Goal: Transaction & Acquisition: Purchase product/service

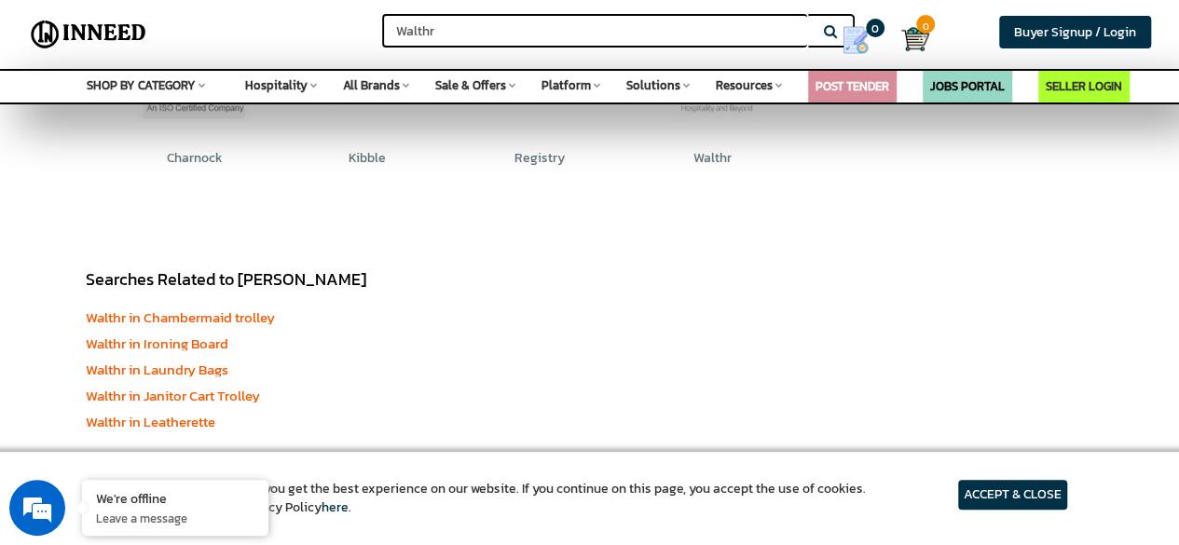
scroll to position [746, 0]
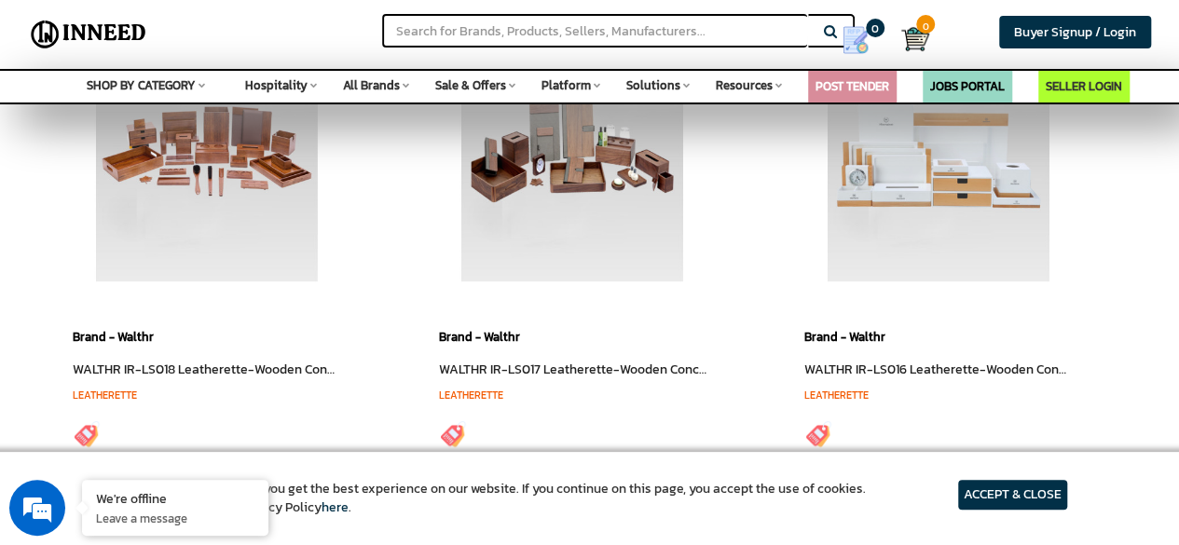
scroll to position [569, 0]
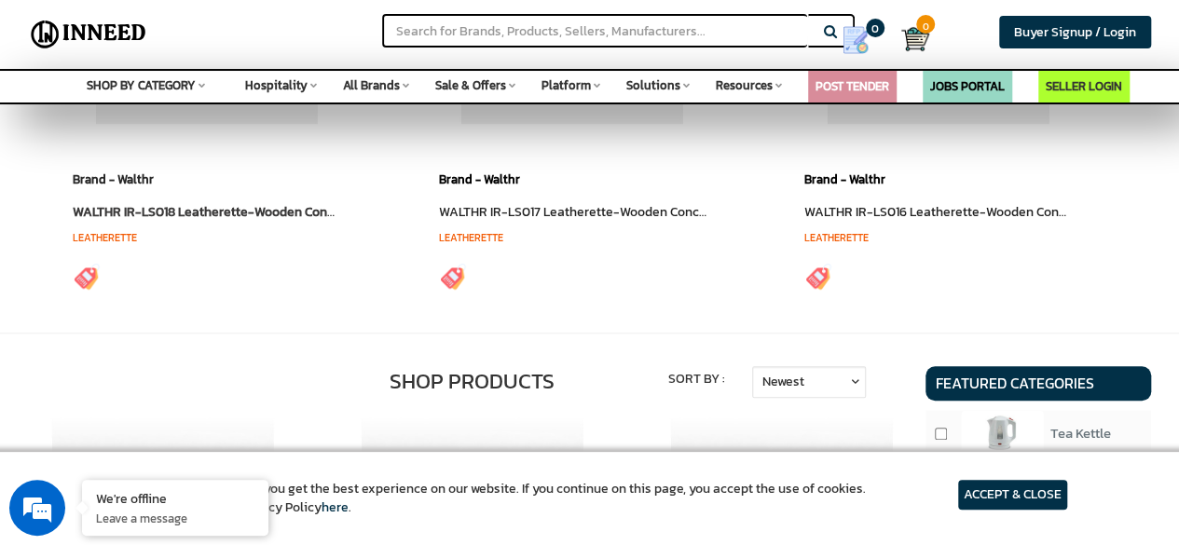
click at [109, 180] on link "Brand - Walthr" at bounding box center [113, 180] width 81 height 18
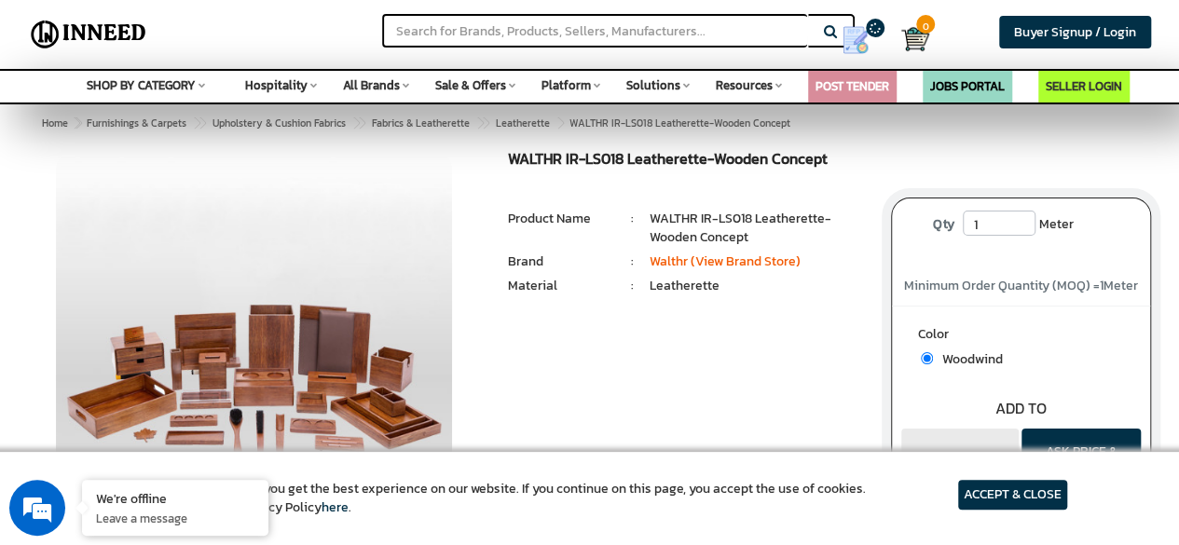
click at [727, 308] on div "WALTHR IR-LS018 Leatherette-Wooden Concept MRP: ₹ 0.00 Unit Selling Price: ₹ 0.…" at bounding box center [686, 258] width 384 height 215
